Goal: Task Accomplishment & Management: Use online tool/utility

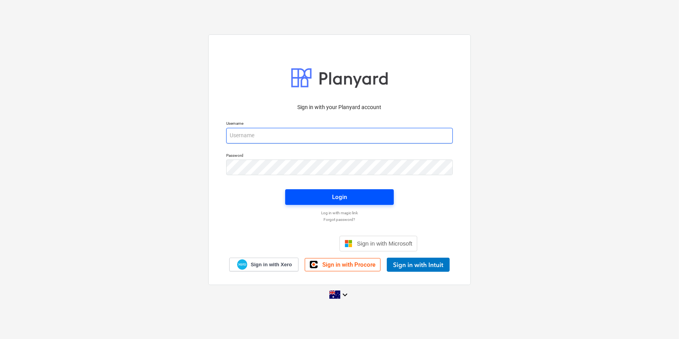
type input "[PERSON_NAME][EMAIL_ADDRESS][DOMAIN_NAME][PERSON_NAME]"
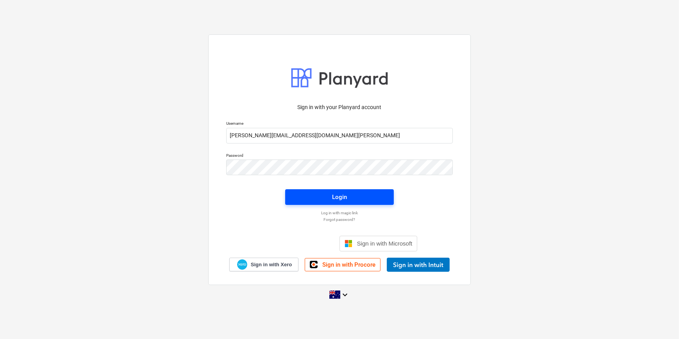
click at [292, 199] on button "Login" at bounding box center [339, 197] width 109 height 16
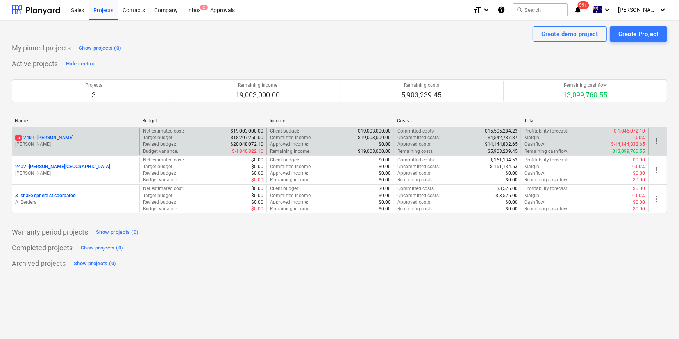
click at [85, 147] on p "[PERSON_NAME]" at bounding box center [75, 144] width 121 height 7
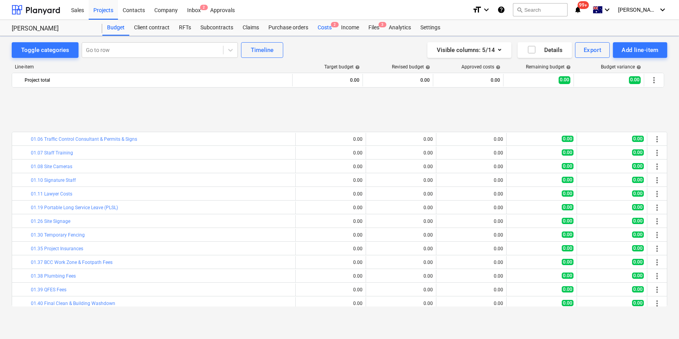
click at [322, 32] on div "Costs 2" at bounding box center [324, 28] width 23 height 16
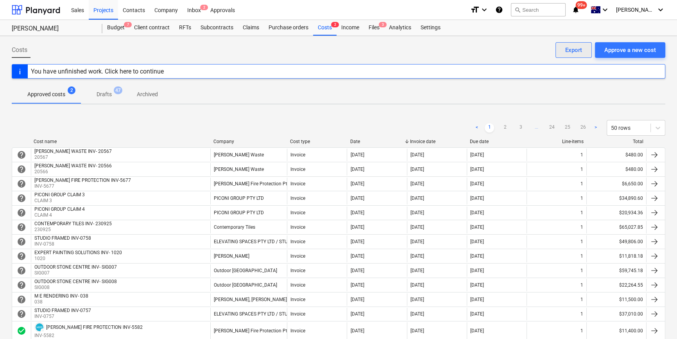
click at [583, 52] on button "Export" at bounding box center [573, 50] width 36 height 16
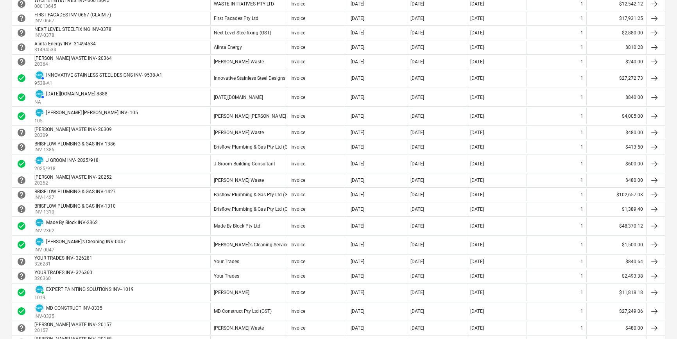
scroll to position [630, 0]
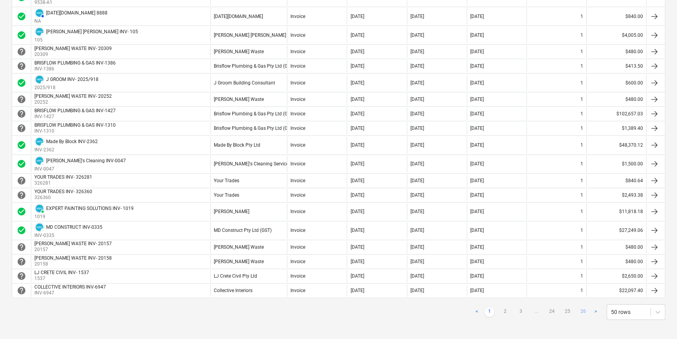
click at [586, 310] on link "26" at bounding box center [582, 311] width 9 height 9
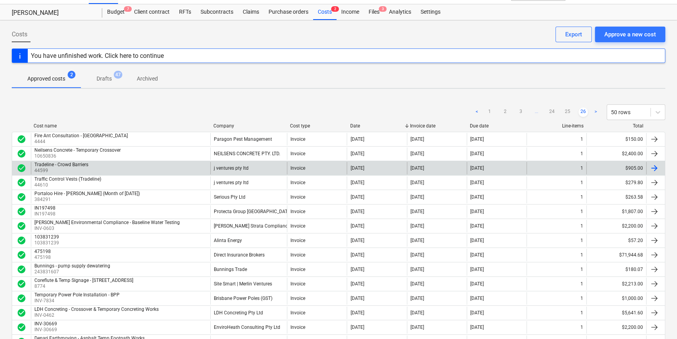
scroll to position [15, 0]
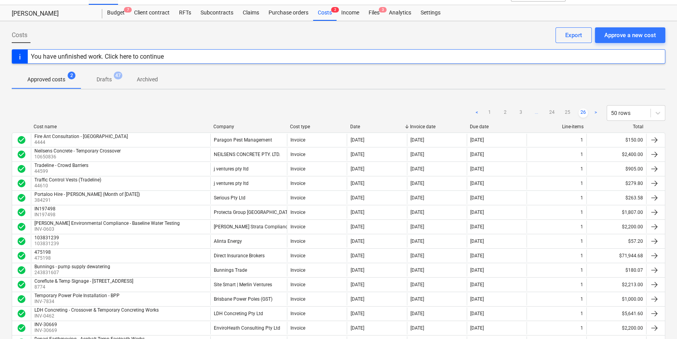
click at [249, 128] on div "Company" at bounding box center [248, 126] width 70 height 5
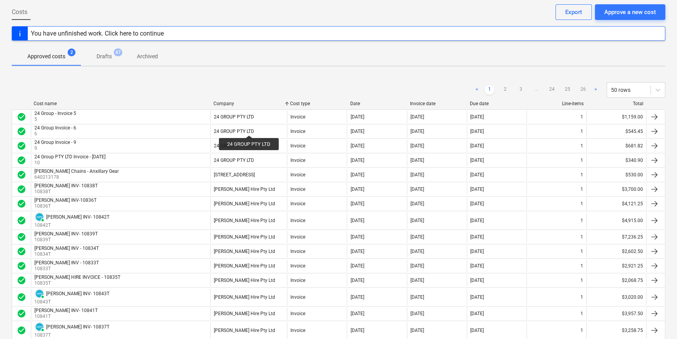
scroll to position [50, 0]
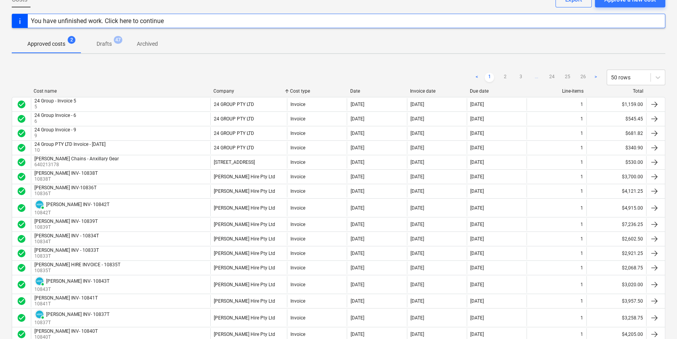
click at [245, 92] on div "Company" at bounding box center [248, 90] width 70 height 5
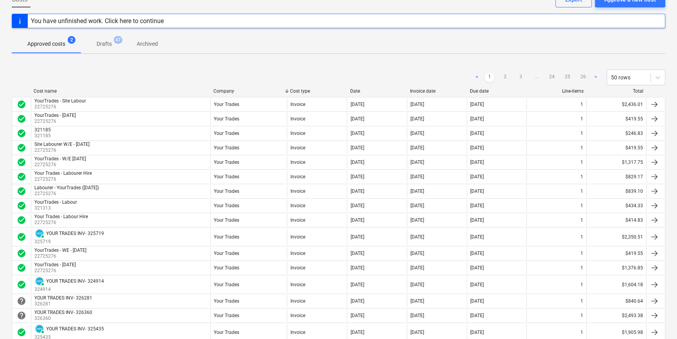
click at [245, 92] on div "Company" at bounding box center [248, 90] width 70 height 5
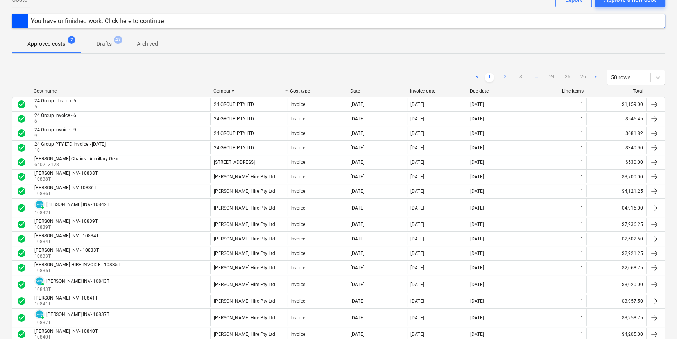
click at [502, 79] on link "2" at bounding box center [504, 77] width 9 height 9
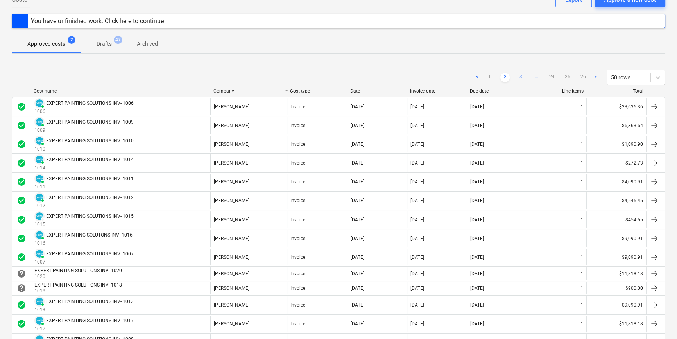
click at [521, 78] on link "3" at bounding box center [520, 77] width 9 height 9
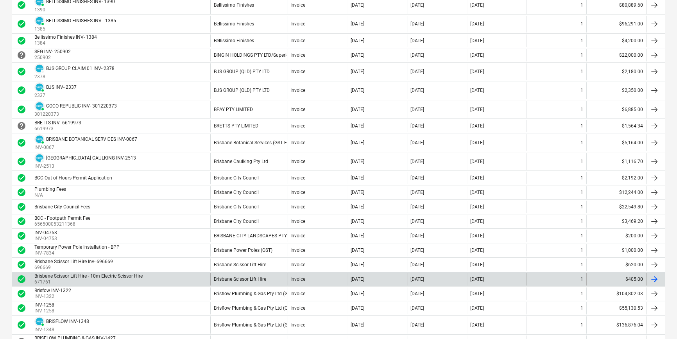
scroll to position [619, 0]
